Goal: Find specific page/section: Find specific page/section

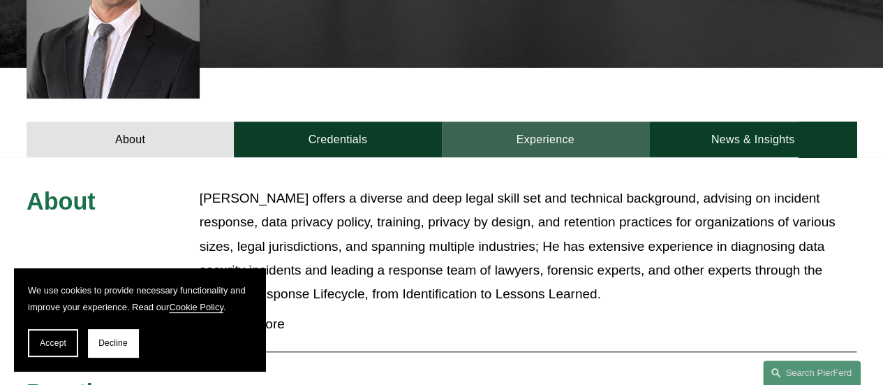
scroll to position [432, 0]
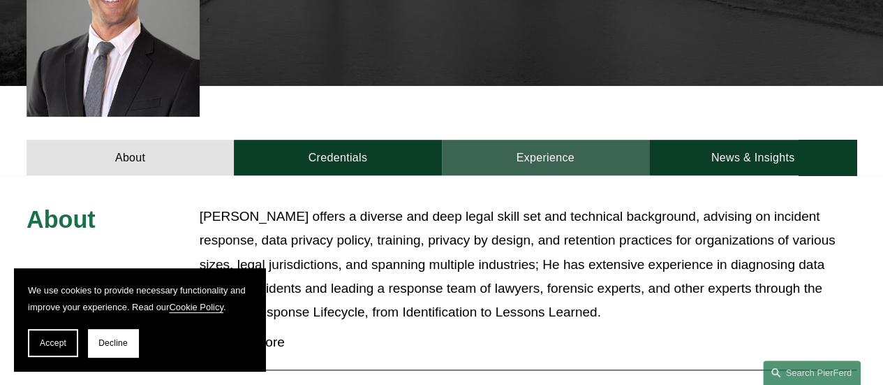
click at [535, 140] on link "Experience" at bounding box center [545, 158] width 207 height 36
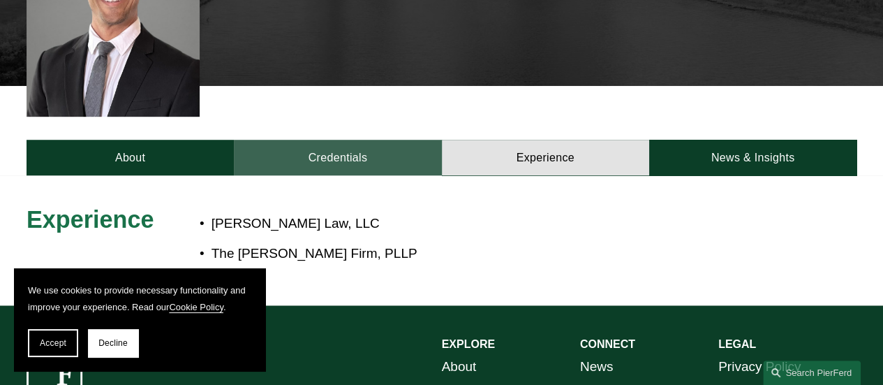
click at [377, 140] on link "Credentials" at bounding box center [337, 158] width 207 height 36
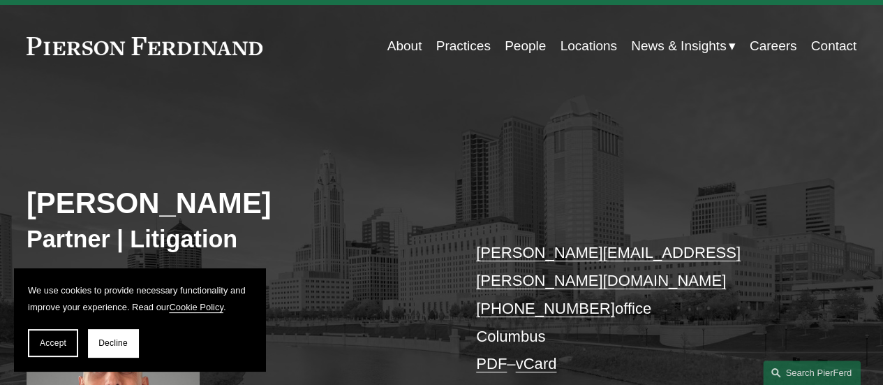
scroll to position [10, 0]
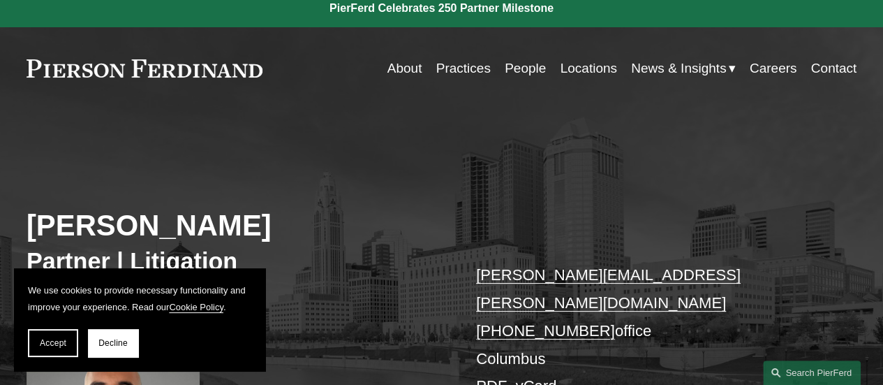
click at [589, 69] on link "Locations" at bounding box center [588, 68] width 57 height 27
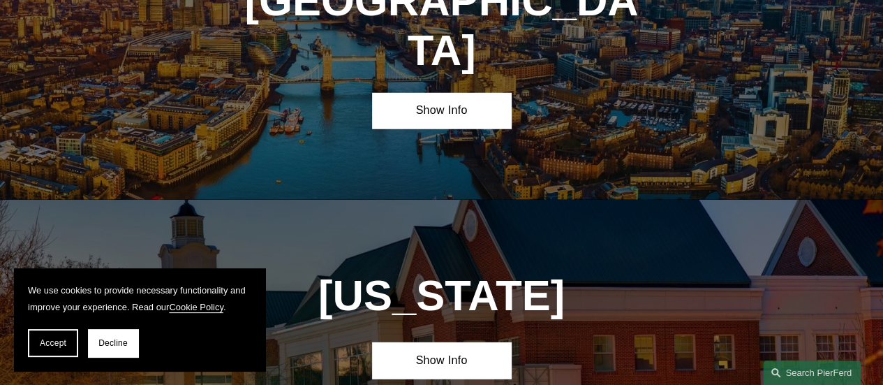
scroll to position [4577, 0]
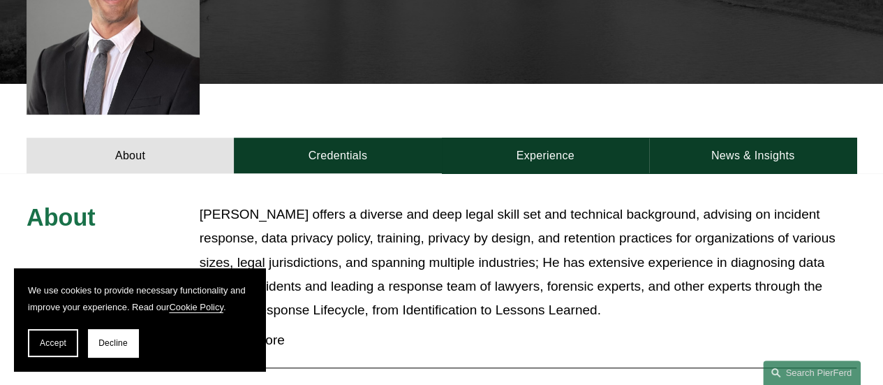
scroll to position [247, 0]
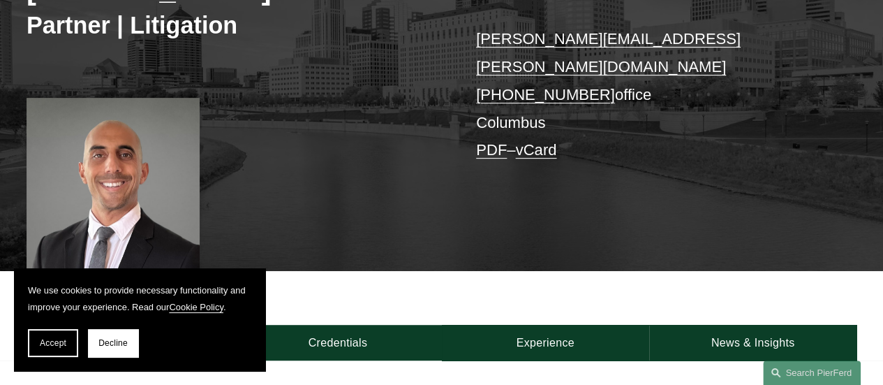
click at [488, 141] on link "PDF" at bounding box center [491, 149] width 31 height 17
